Goal: Task Accomplishment & Management: Manage account settings

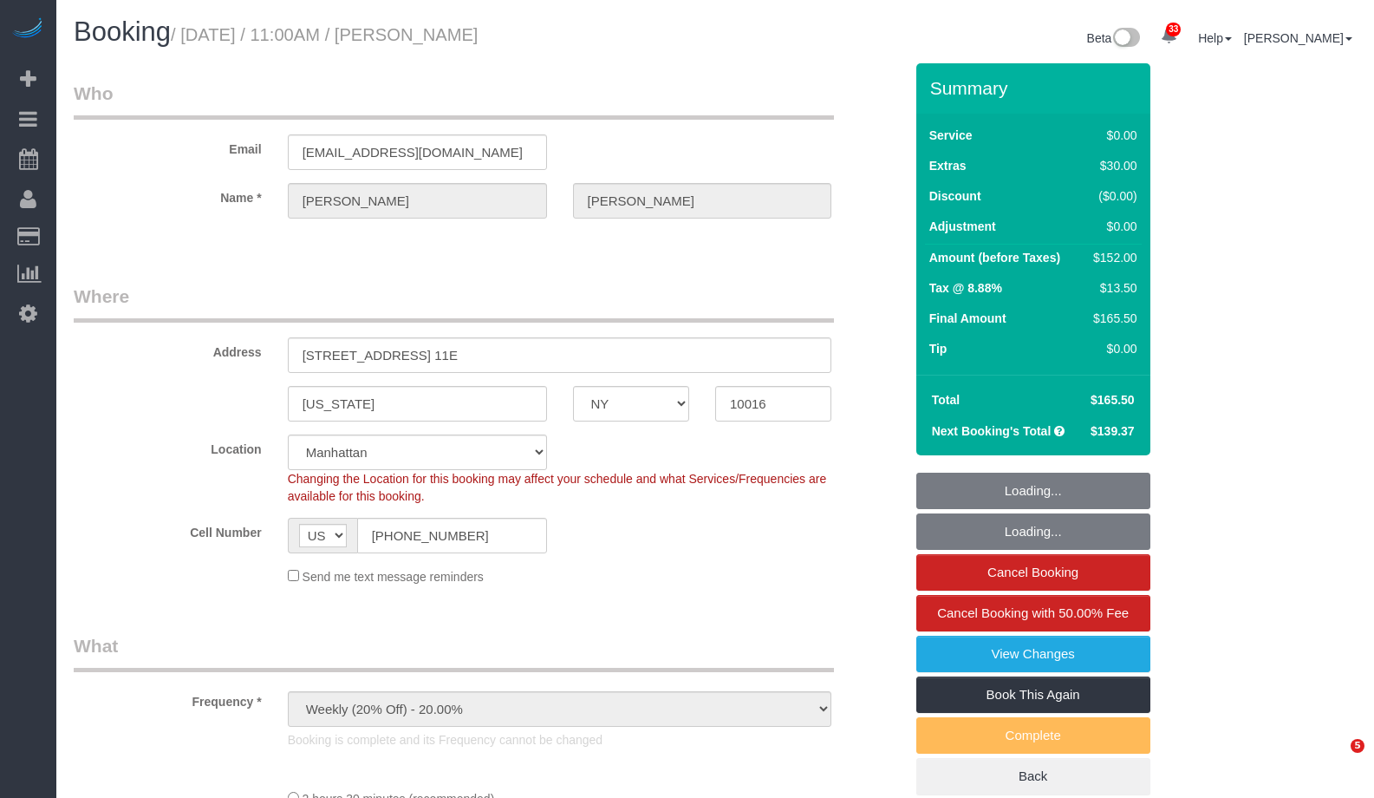
select select "NY"
select select "number:89"
select select "number:90"
select select "number:15"
select select "number:6"
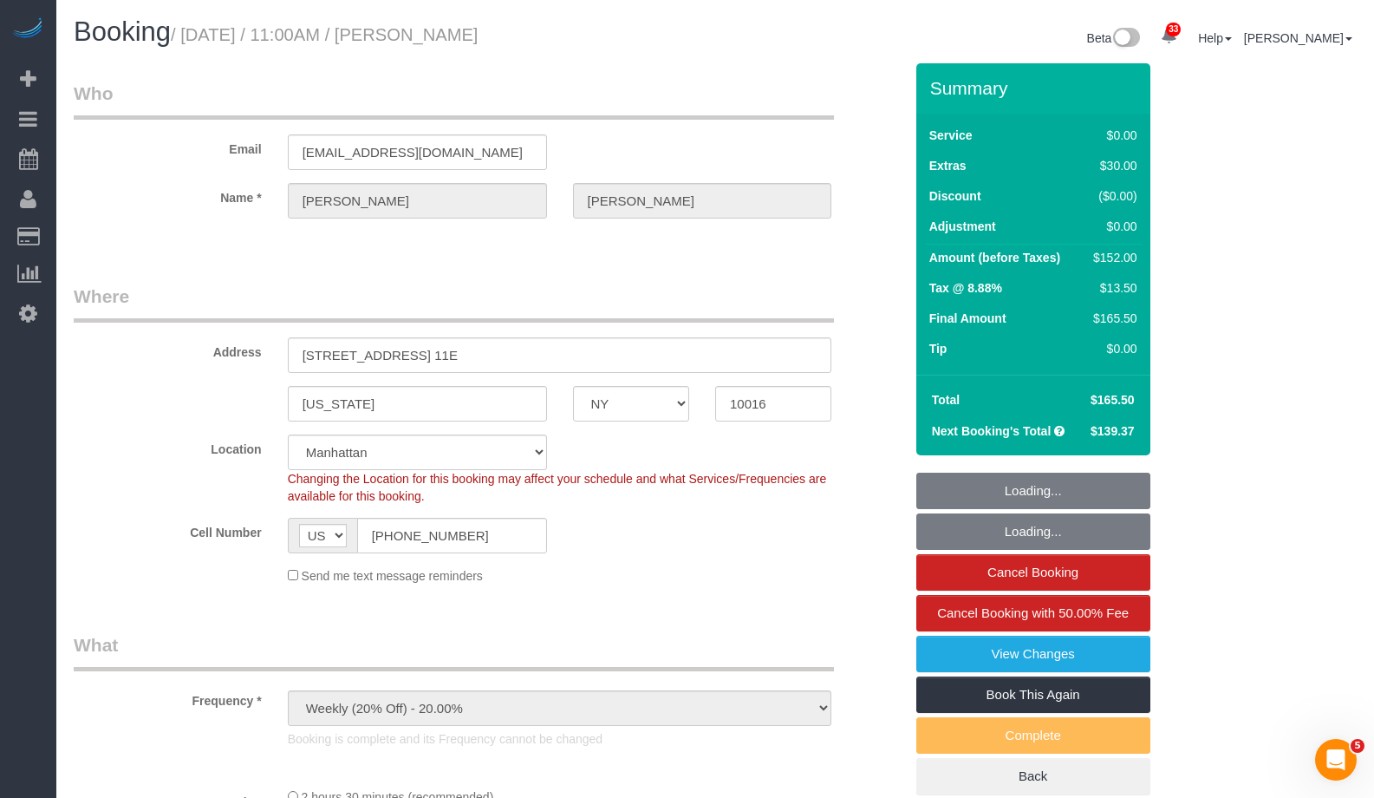
select select "string:stripe-pm_1Pehcb4VGloSiKo7kAgfW8VD"
select select "1"
select select "spot1"
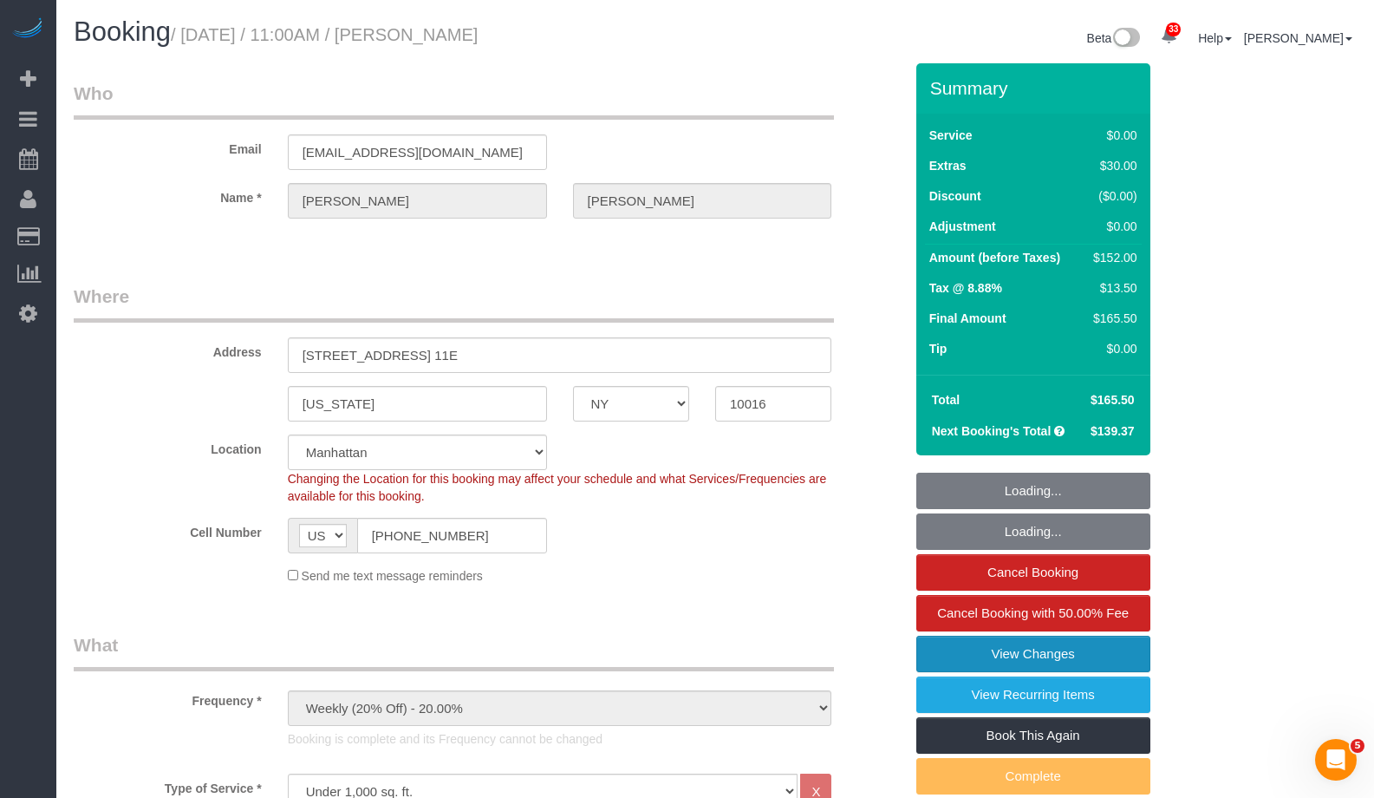
click at [1114, 657] on link "View Changes" at bounding box center [1034, 654] width 234 height 36
click at [1081, 658] on body "33 Beta Your Notifications You have 0 alerts × You have 3 to charge for [DATE] …" at bounding box center [687, 399] width 1374 height 798
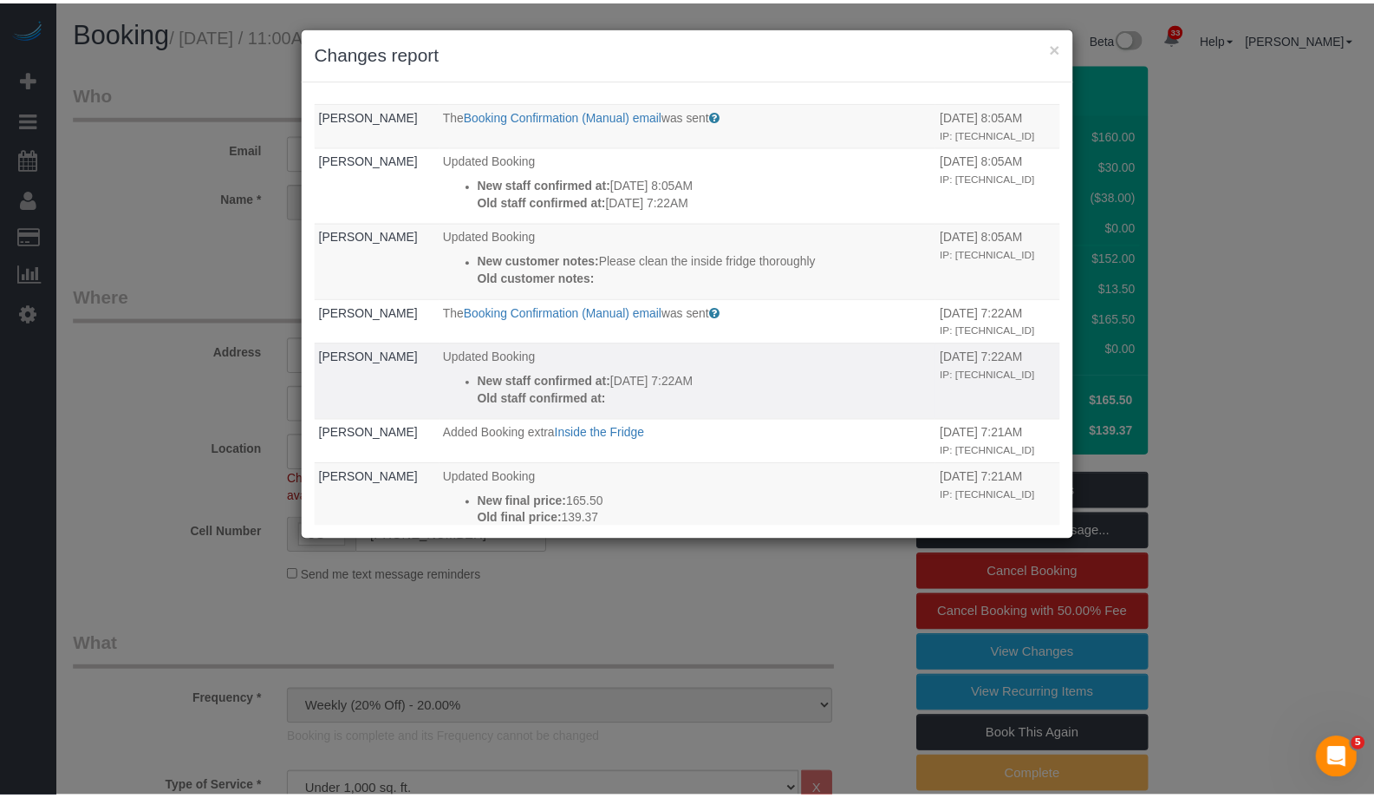
scroll to position [537, 0]
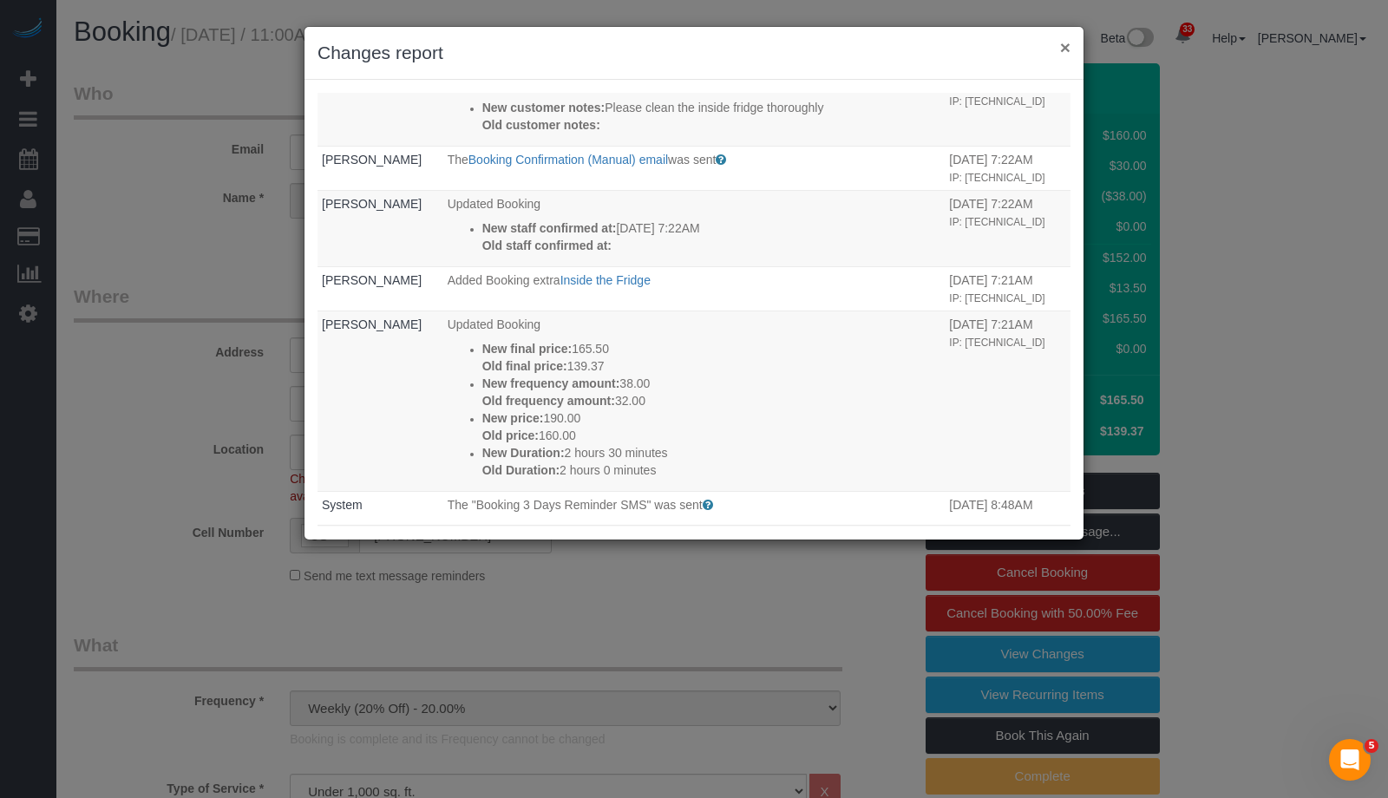
click at [1064, 52] on button "×" at bounding box center [1065, 47] width 10 height 18
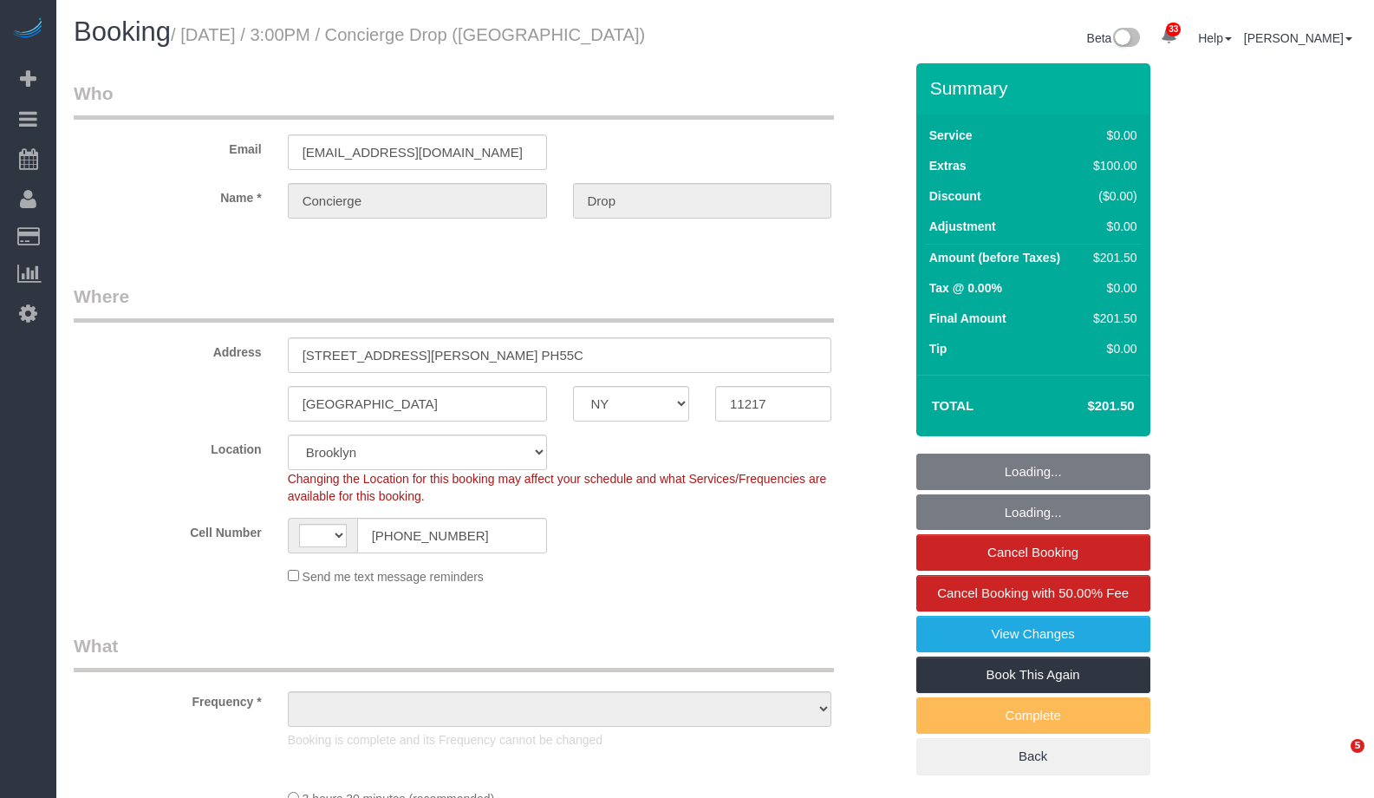
select select "NY"
select select "number:89"
select select "number:90"
select select "number:14"
select select "number:5"
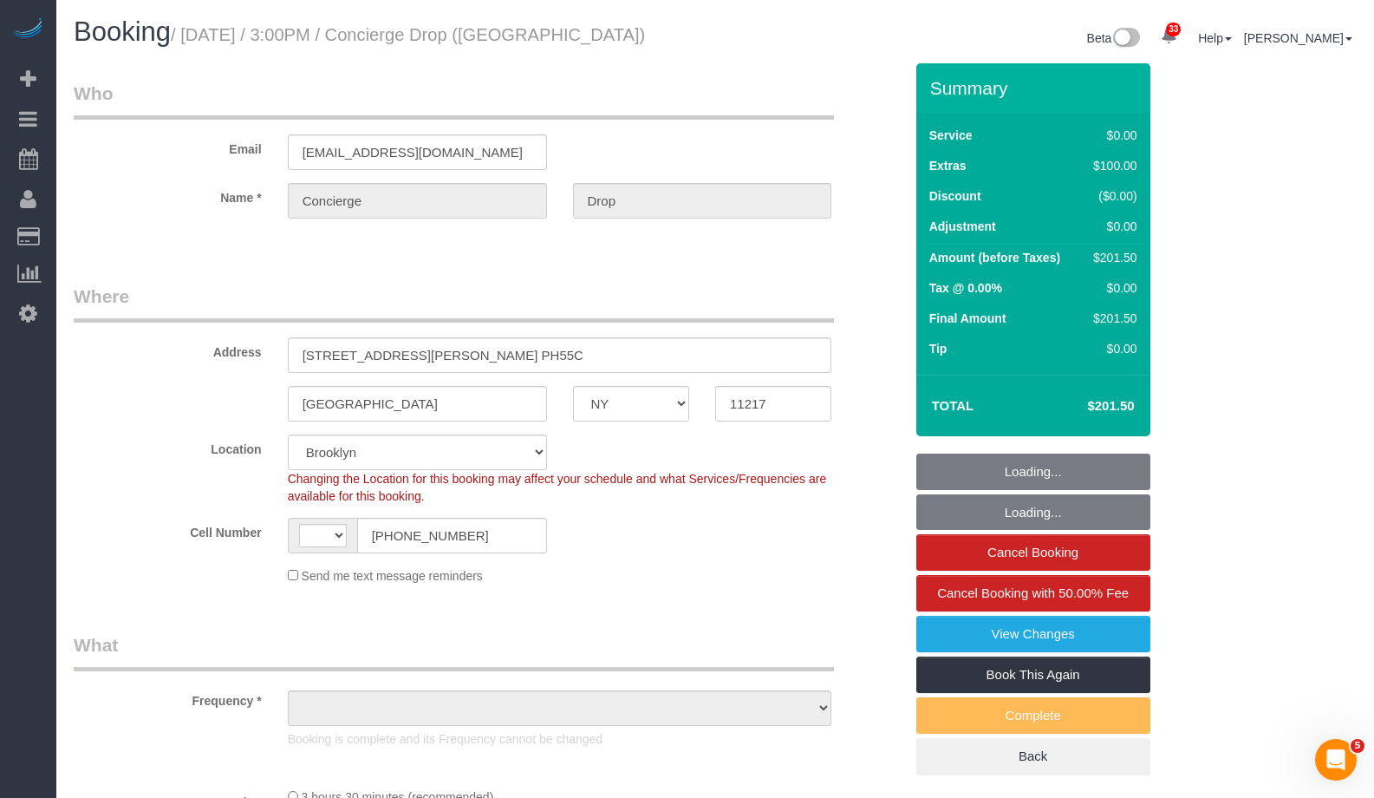
select select "string:[GEOGRAPHIC_DATA]"
select select "string:stripe-pm_1RaQn24VGloSiKo7zeOF73Wj"
select select "1"
select select "object:1069"
select select "spot1"
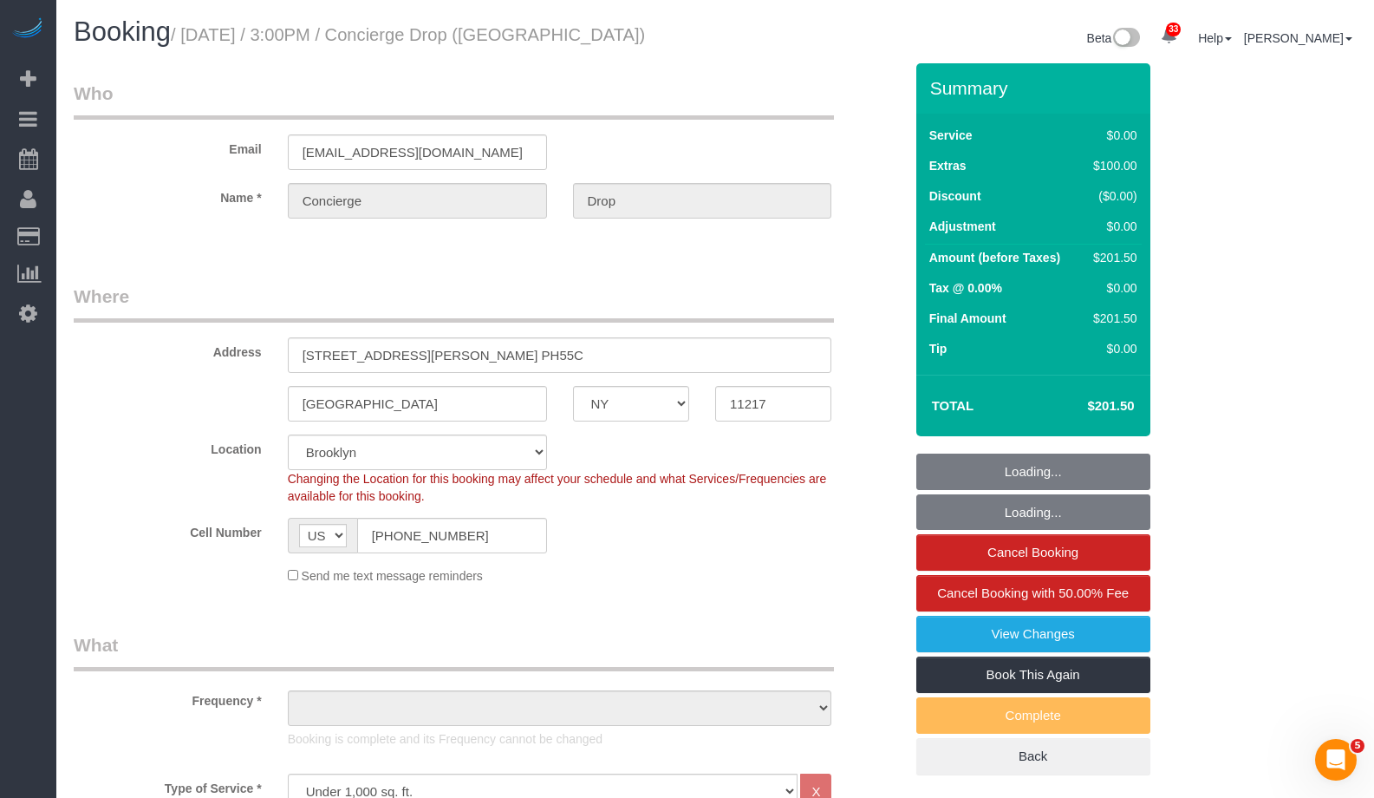
select select "1"
click at [1117, 632] on link "View Changes" at bounding box center [1034, 634] width 234 height 36
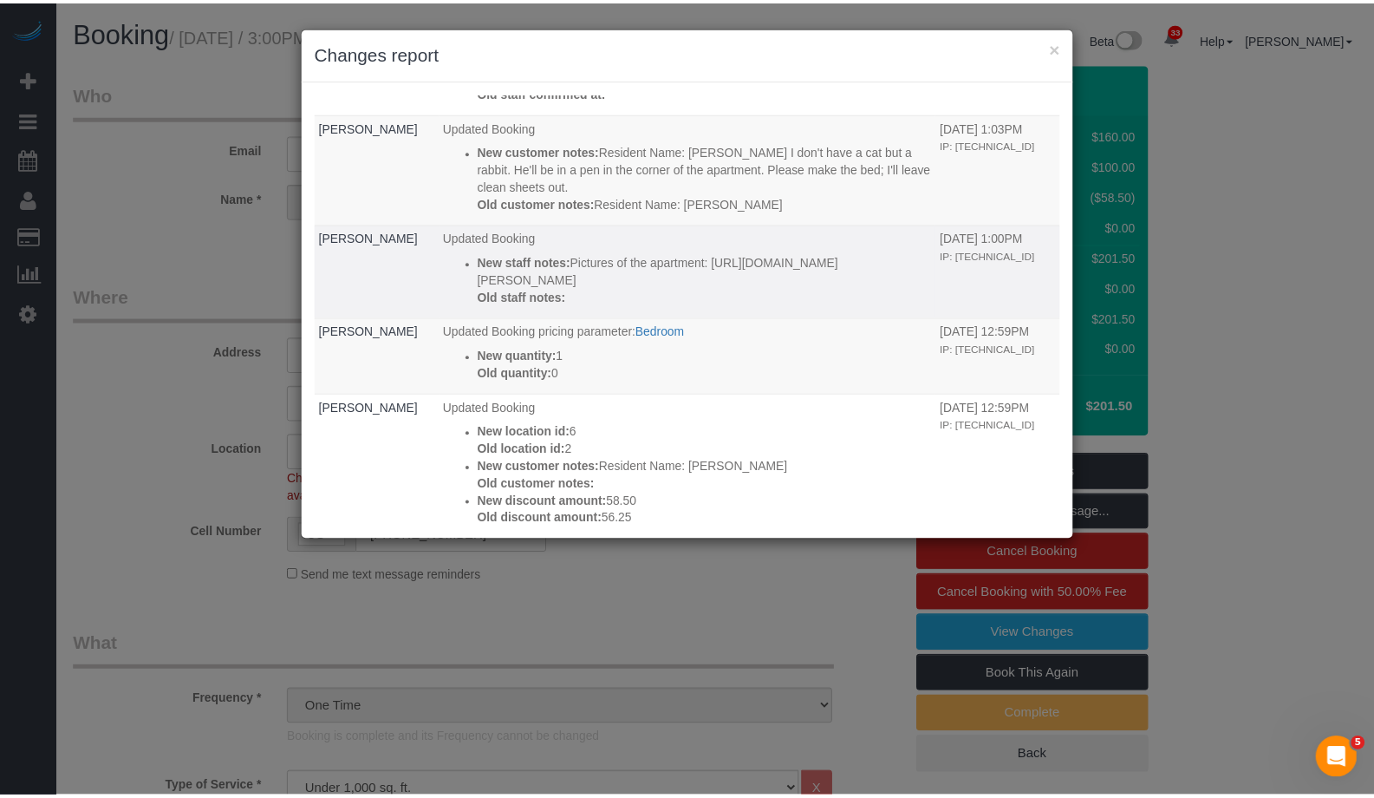
scroll to position [543, 0]
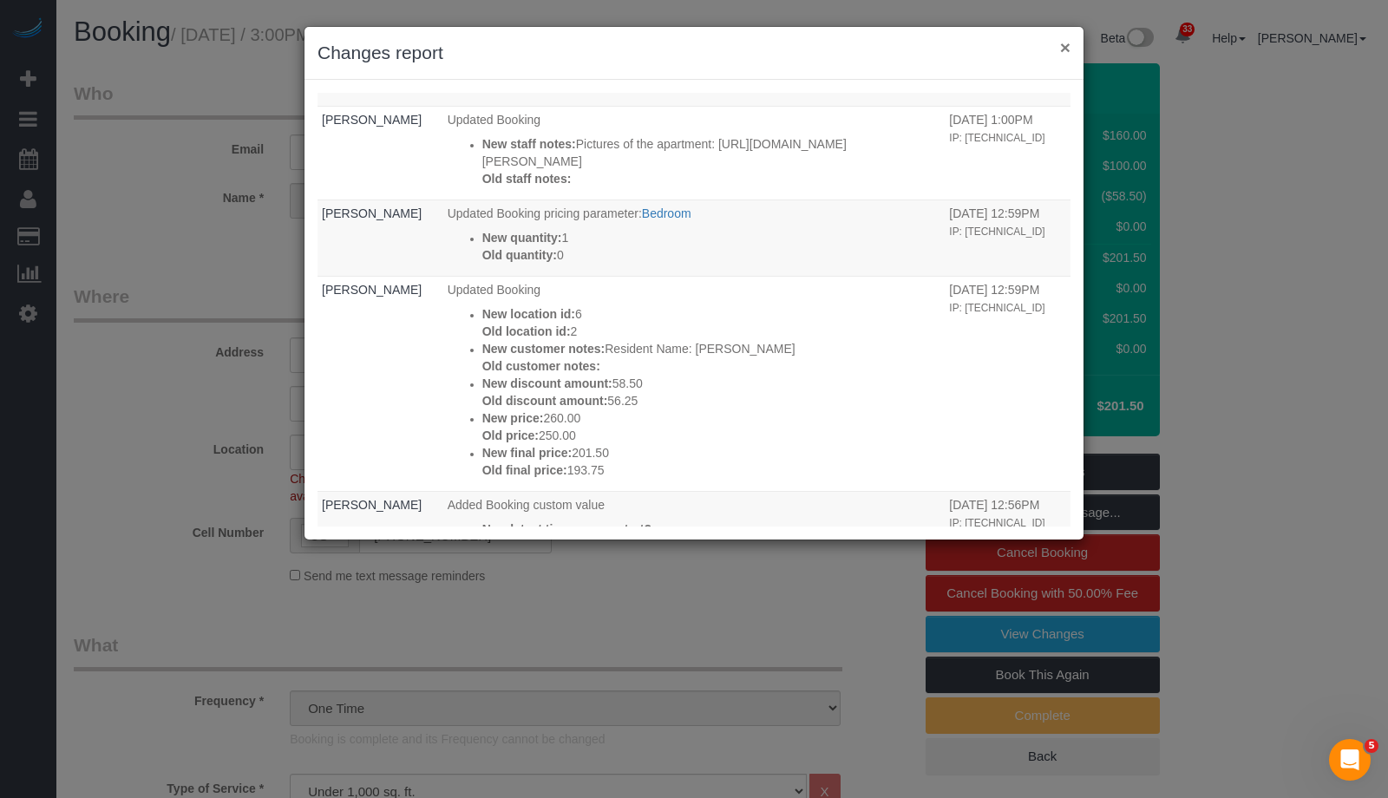
click at [1062, 49] on button "×" at bounding box center [1065, 47] width 10 height 18
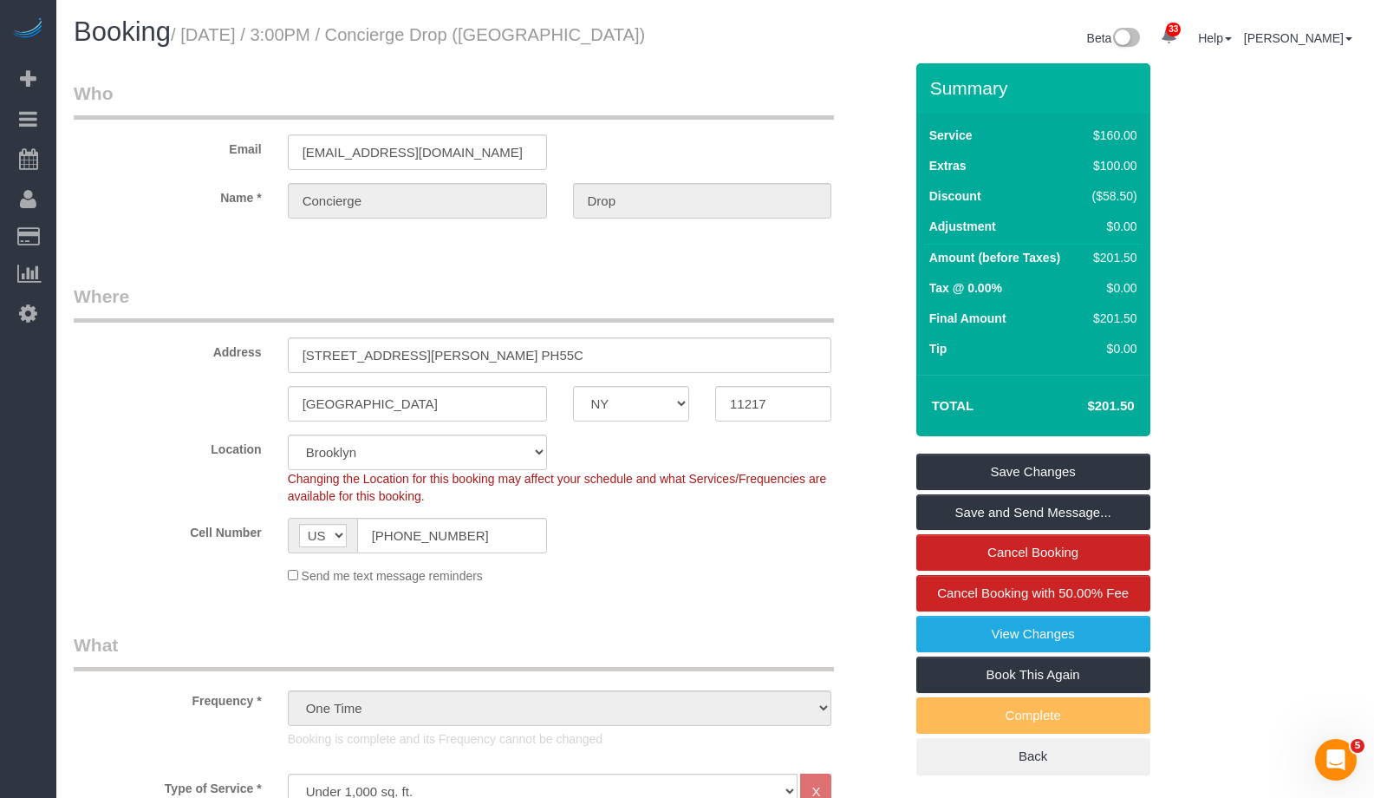
scroll to position [101, 0]
